Goal: Information Seeking & Learning: Find contact information

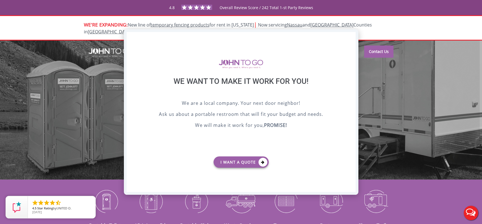
click at [353, 38] on div "X" at bounding box center [351, 36] width 9 height 9
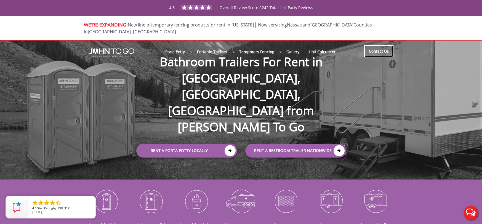
click at [380, 47] on link "Contact Us" at bounding box center [378, 51] width 29 height 12
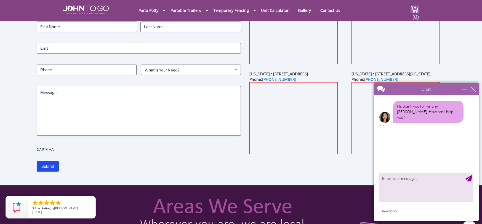
scroll to position [67, 0]
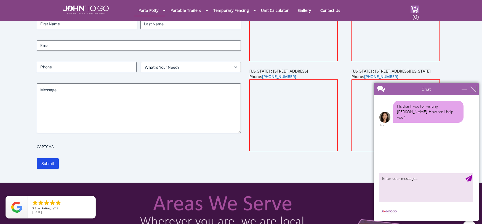
click at [473, 89] on div "close" at bounding box center [474, 89] width 6 height 6
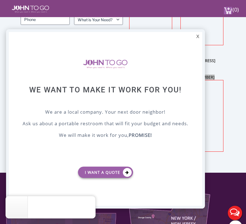
scroll to position [0, 0]
